Goal: Find specific page/section: Find specific page/section

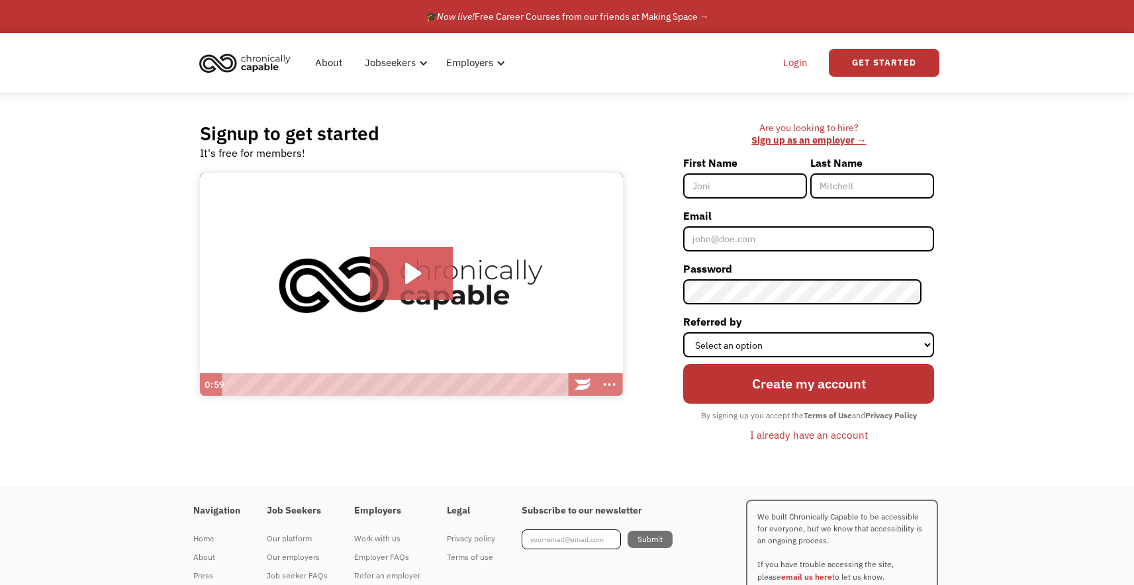
click at [791, 60] on link "Login" at bounding box center [795, 63] width 40 height 42
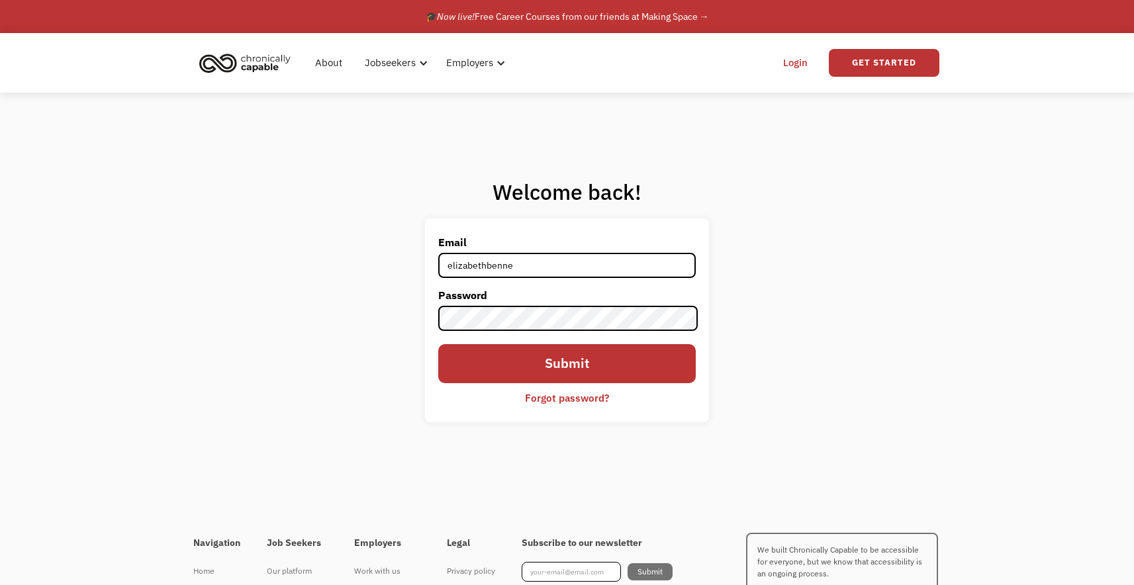
type input "elizabethbennettdesign@gmail.com"
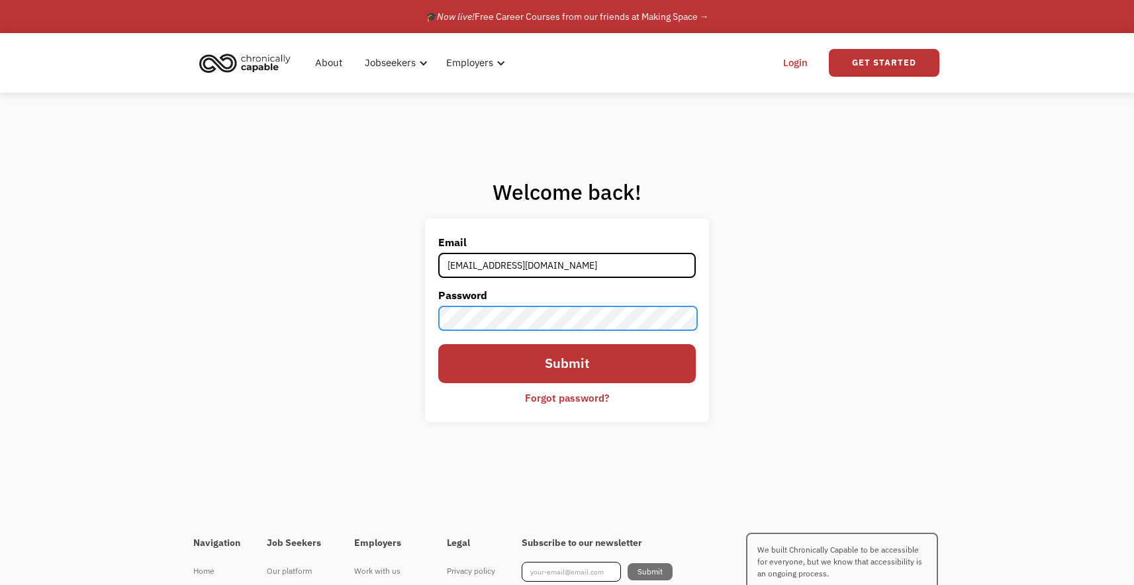
click at [438, 344] on input "Submit" at bounding box center [566, 363] width 257 height 39
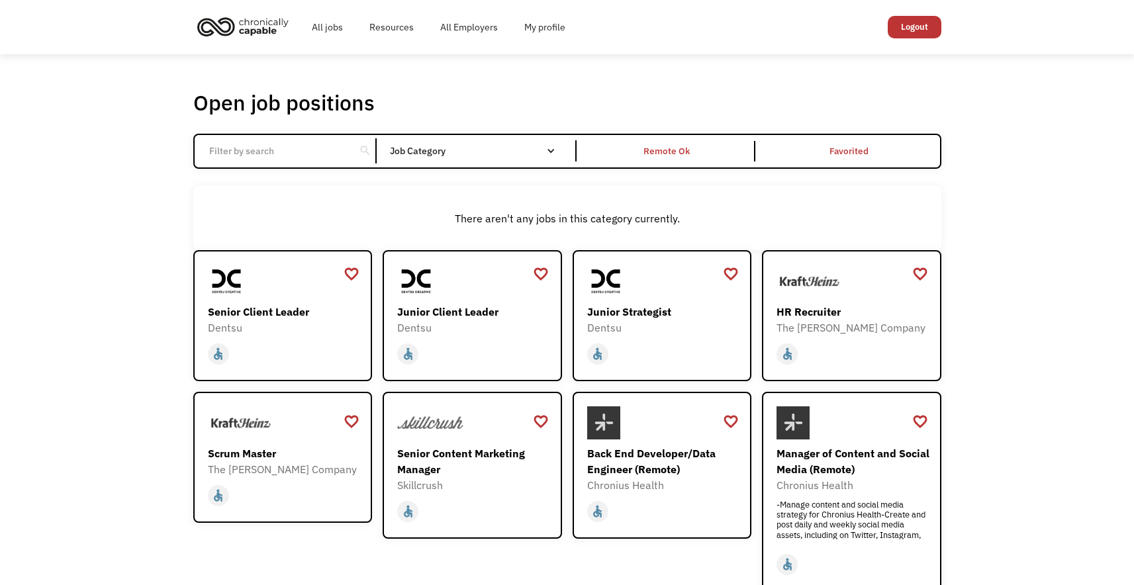
click at [260, 160] on input "Email Form" at bounding box center [275, 150] width 148 height 25
click input "Email Form" at bounding box center [0, 0] width 0 height 0
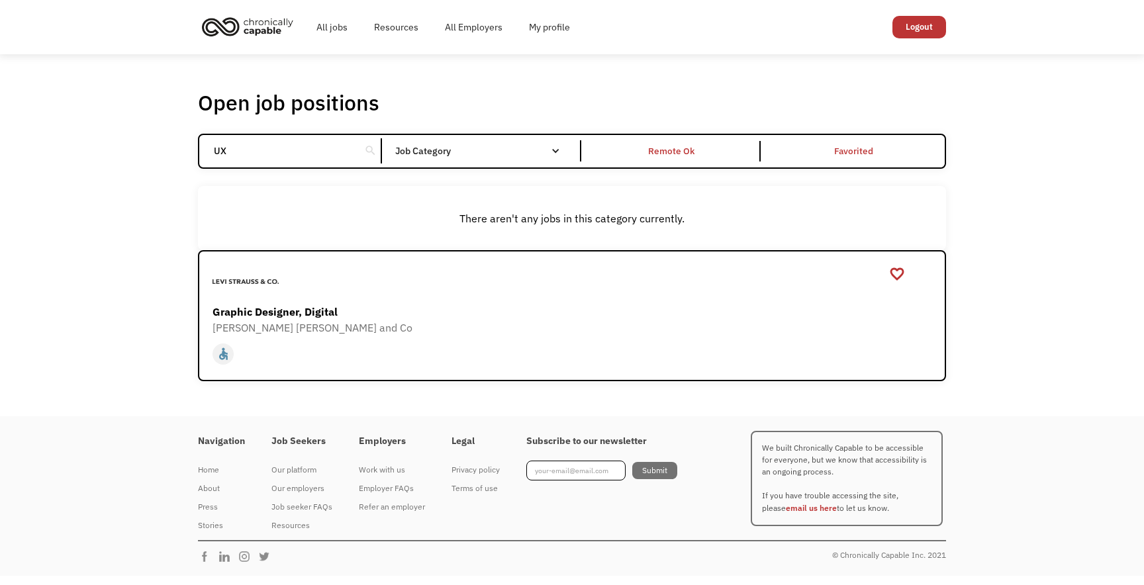
click at [227, 157] on input "UX" at bounding box center [280, 150] width 148 height 25
click at [226, 157] on input "UX" at bounding box center [280, 150] width 148 height 25
type input "design"
click input "Email Form" at bounding box center [0, 0] width 0 height 0
